Goal: Information Seeking & Learning: Learn about a topic

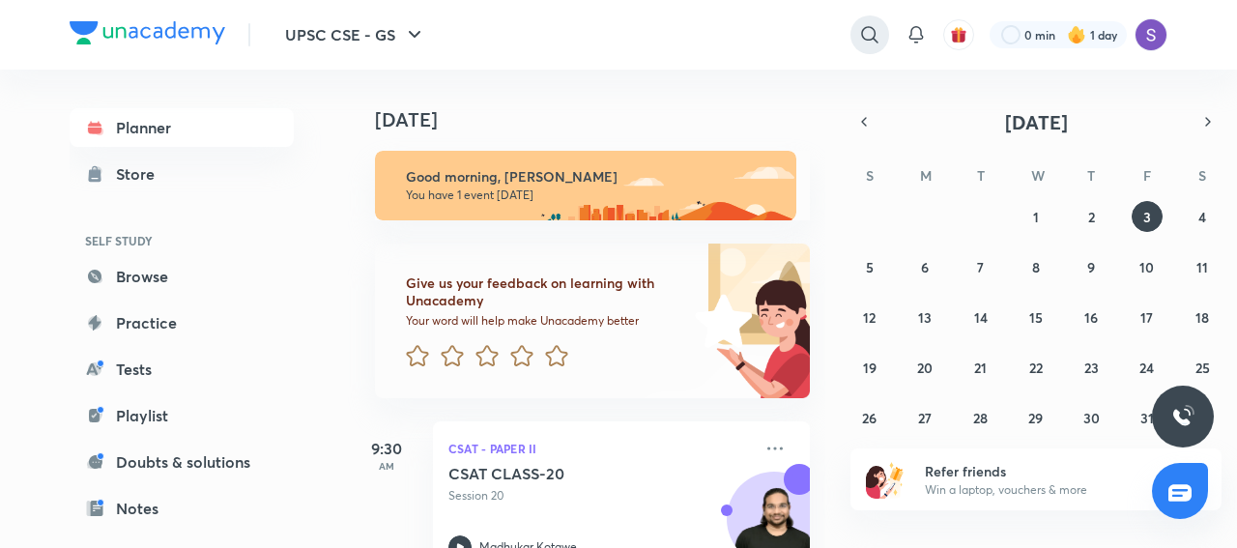
click at [867, 24] on icon at bounding box center [869, 34] width 23 height 23
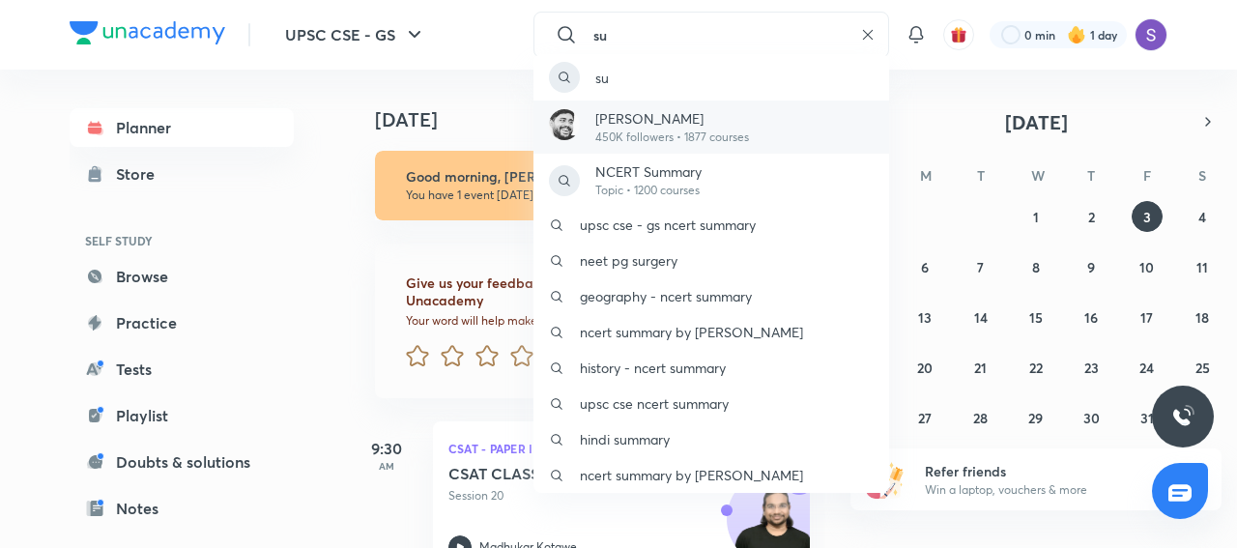
type input "su"
click at [702, 127] on p "[PERSON_NAME]" at bounding box center [672, 118] width 154 height 20
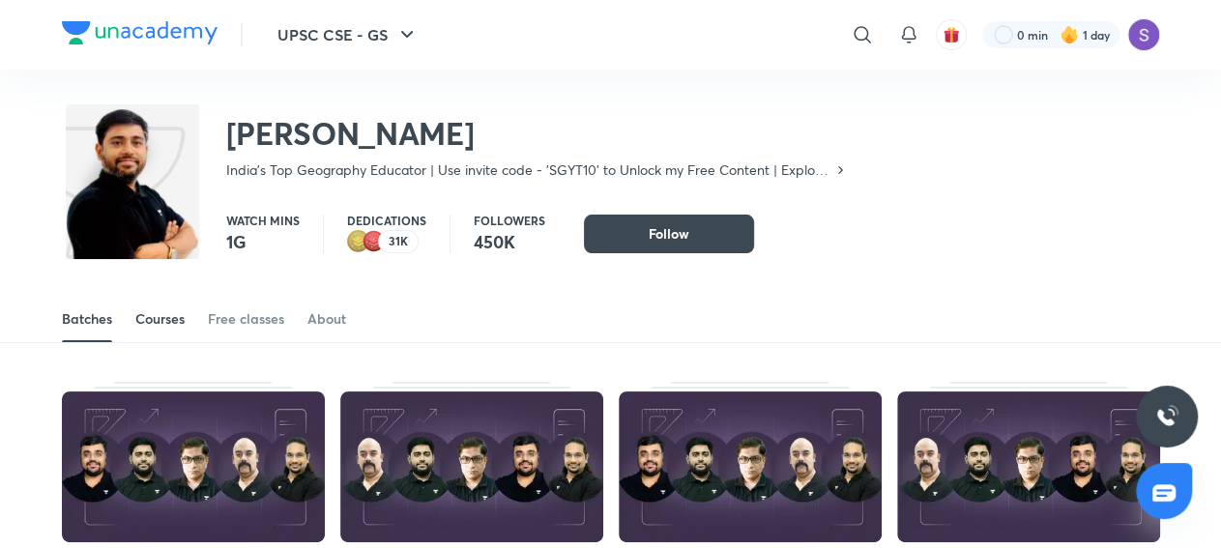
click at [147, 333] on link "Courses" at bounding box center [159, 319] width 49 height 46
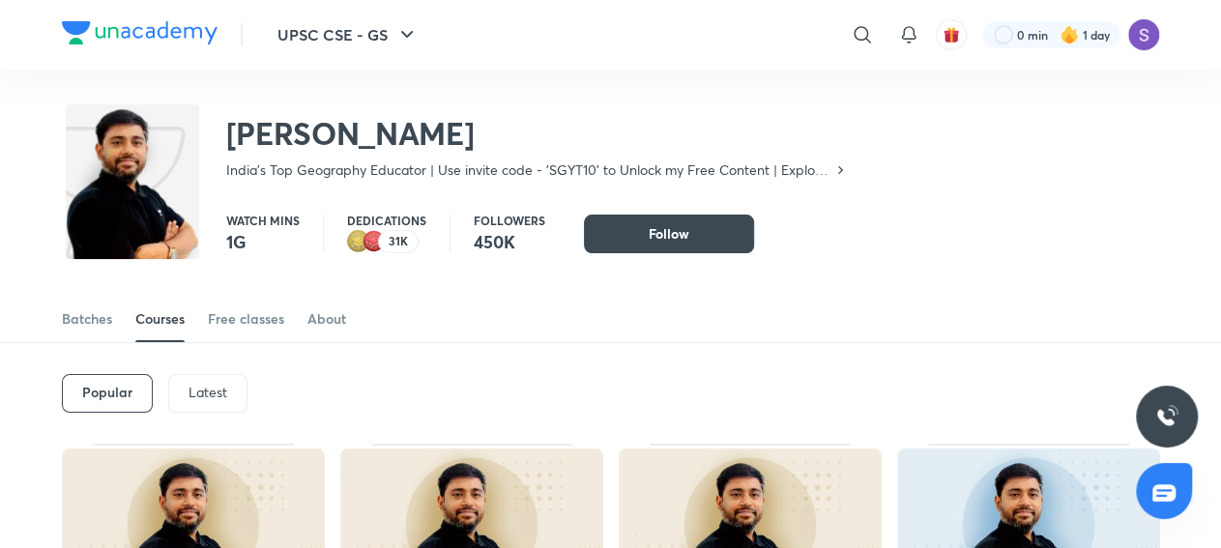
click at [196, 393] on p "Latest" at bounding box center [207, 392] width 39 height 15
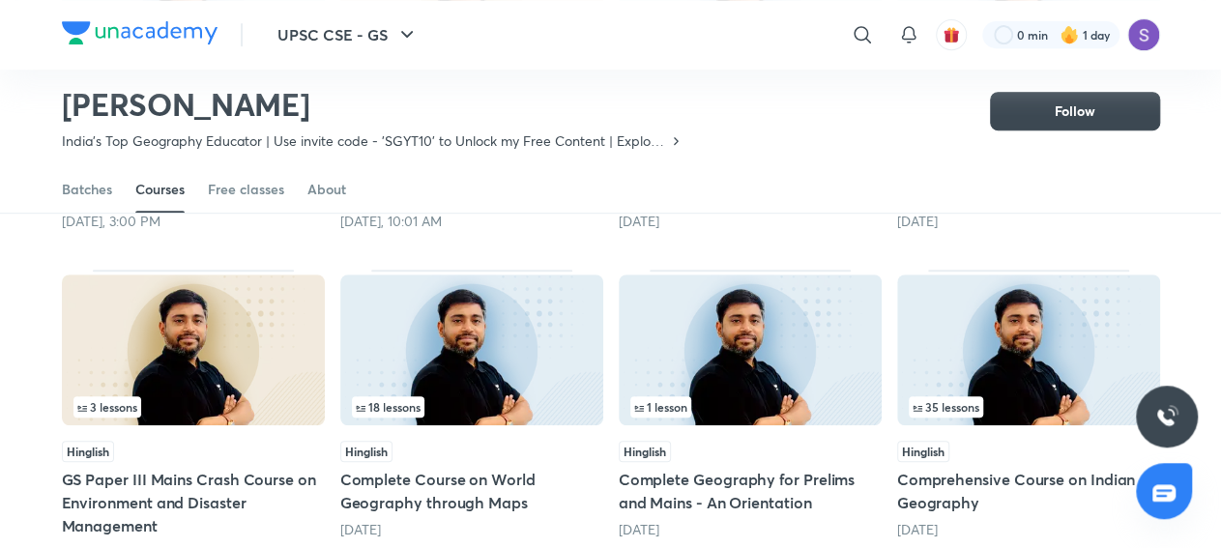
scroll to position [452, 0]
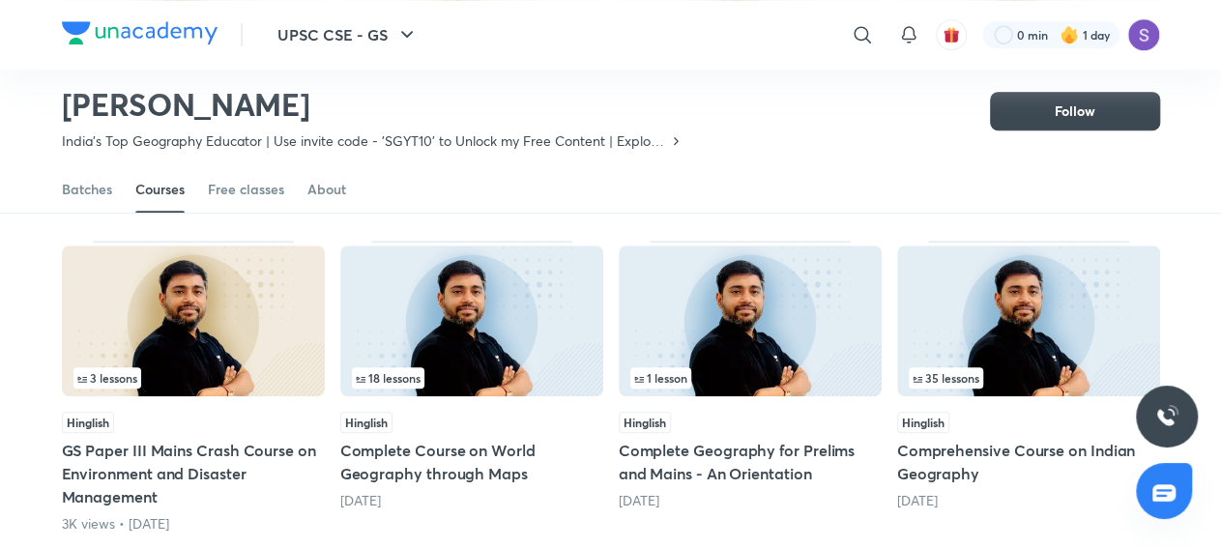
click at [526, 312] on img at bounding box center [471, 320] width 263 height 151
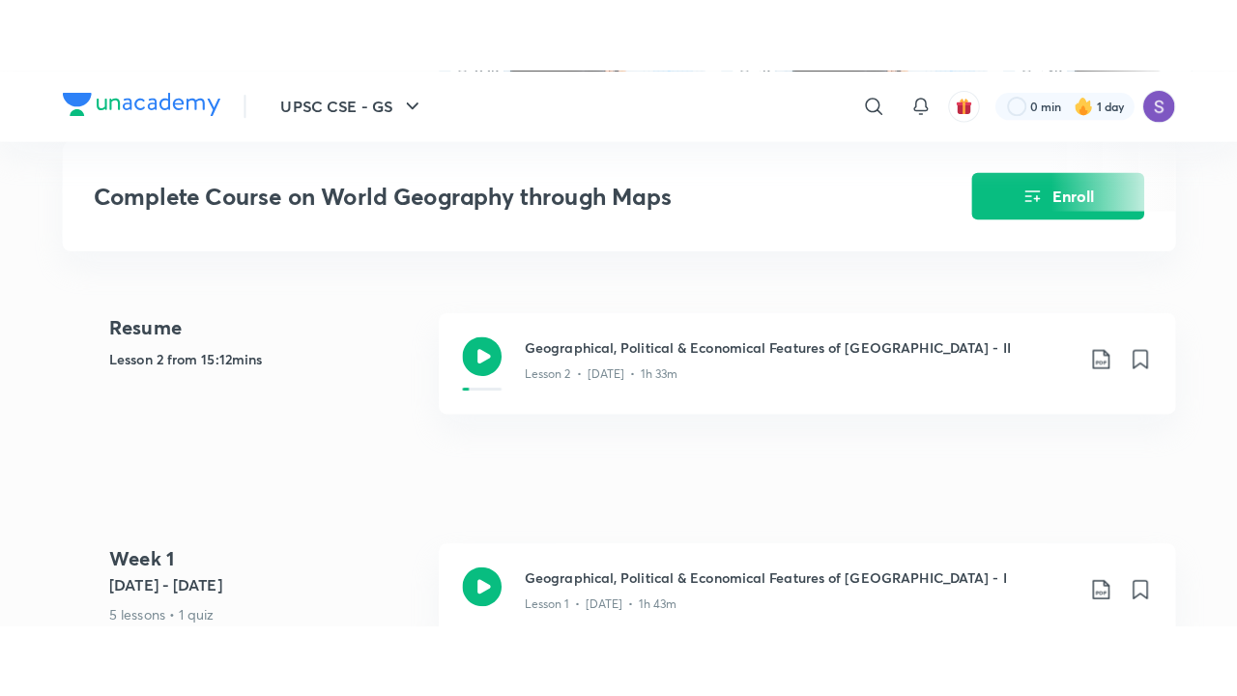
scroll to position [754, 0]
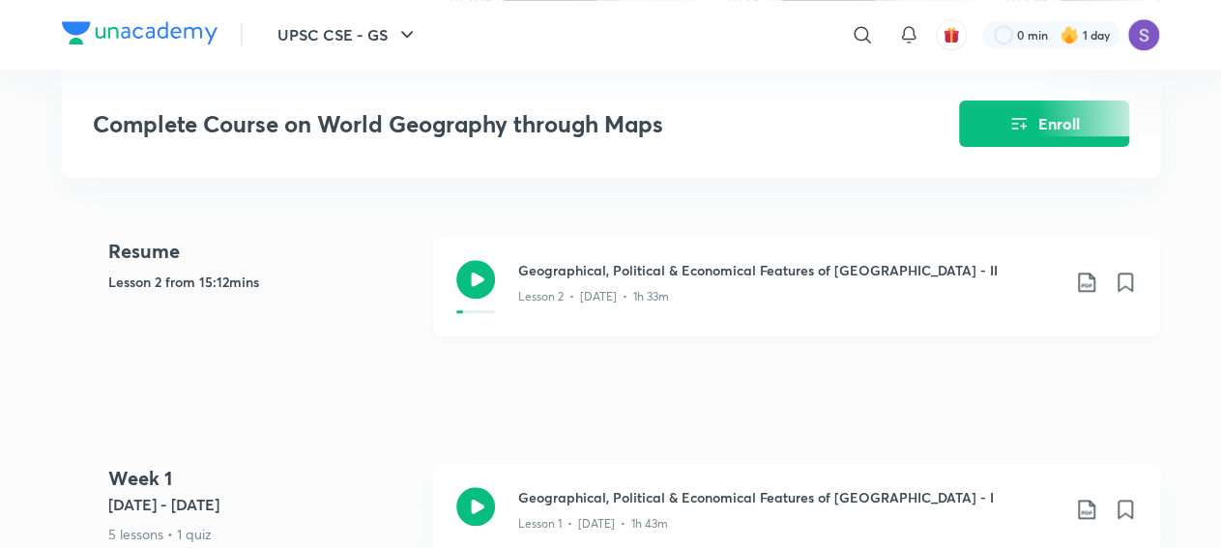
click at [468, 265] on icon at bounding box center [474, 279] width 39 height 39
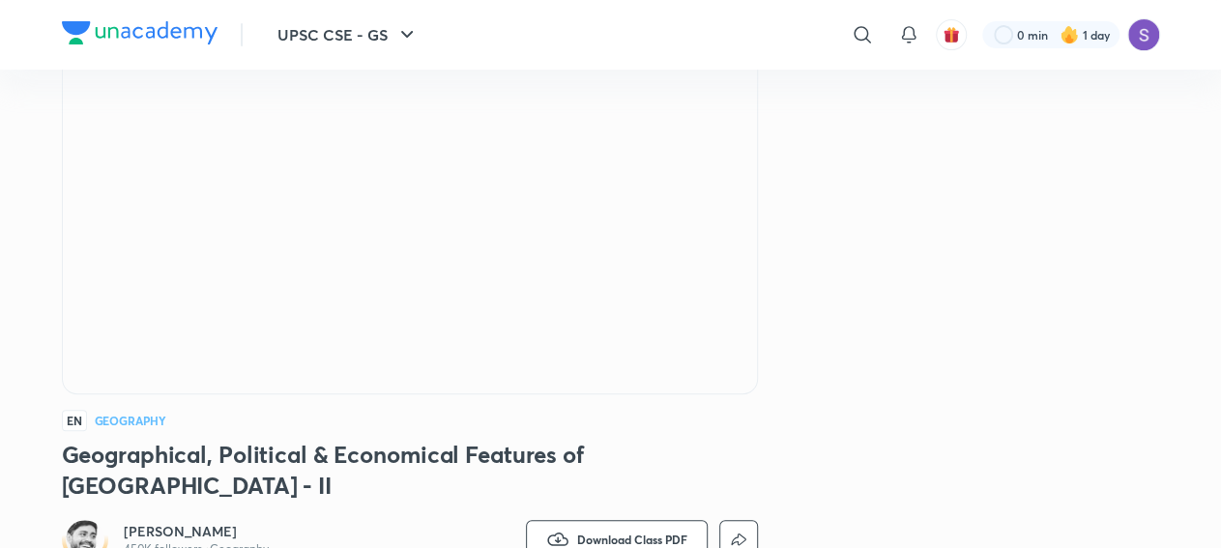
scroll to position [201, 0]
